Goal: Find contact information: Find contact information

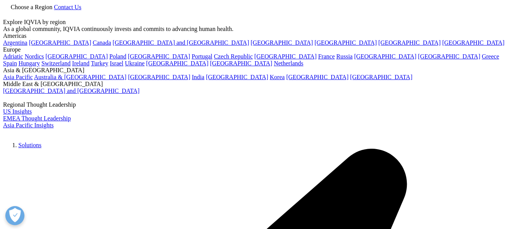
click at [54, 10] on link "Choose a Region" at bounding box center [28, 7] width 51 height 6
click at [37, 46] on link "[GEOGRAPHIC_DATA]" at bounding box center [60, 42] width 62 height 6
click at [81, 10] on span "Contact Us" at bounding box center [68, 7] width 28 height 6
